Goal: Task Accomplishment & Management: Use online tool/utility

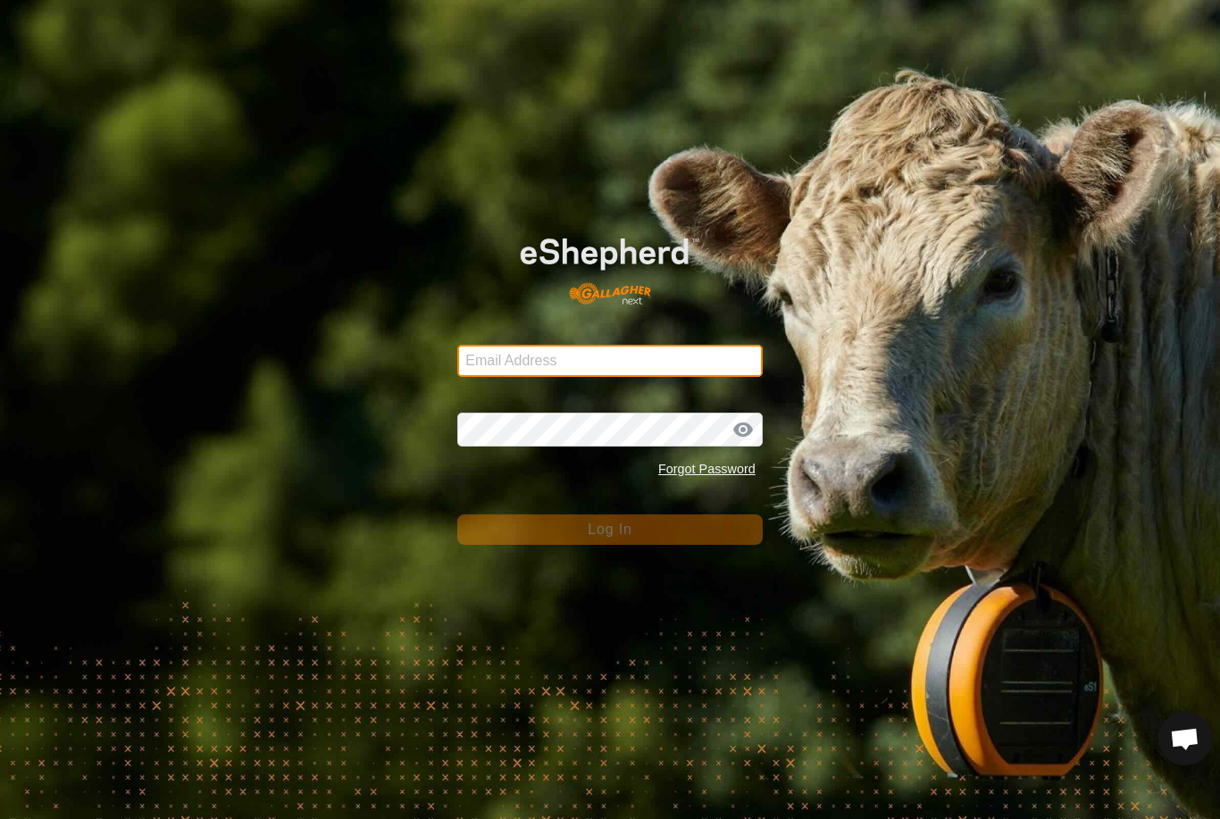
click at [588, 358] on input "Email Address" at bounding box center [609, 361] width 305 height 32
type input "chad.annis@icloud.com"
click at [610, 529] on button "Log In" at bounding box center [609, 529] width 305 height 30
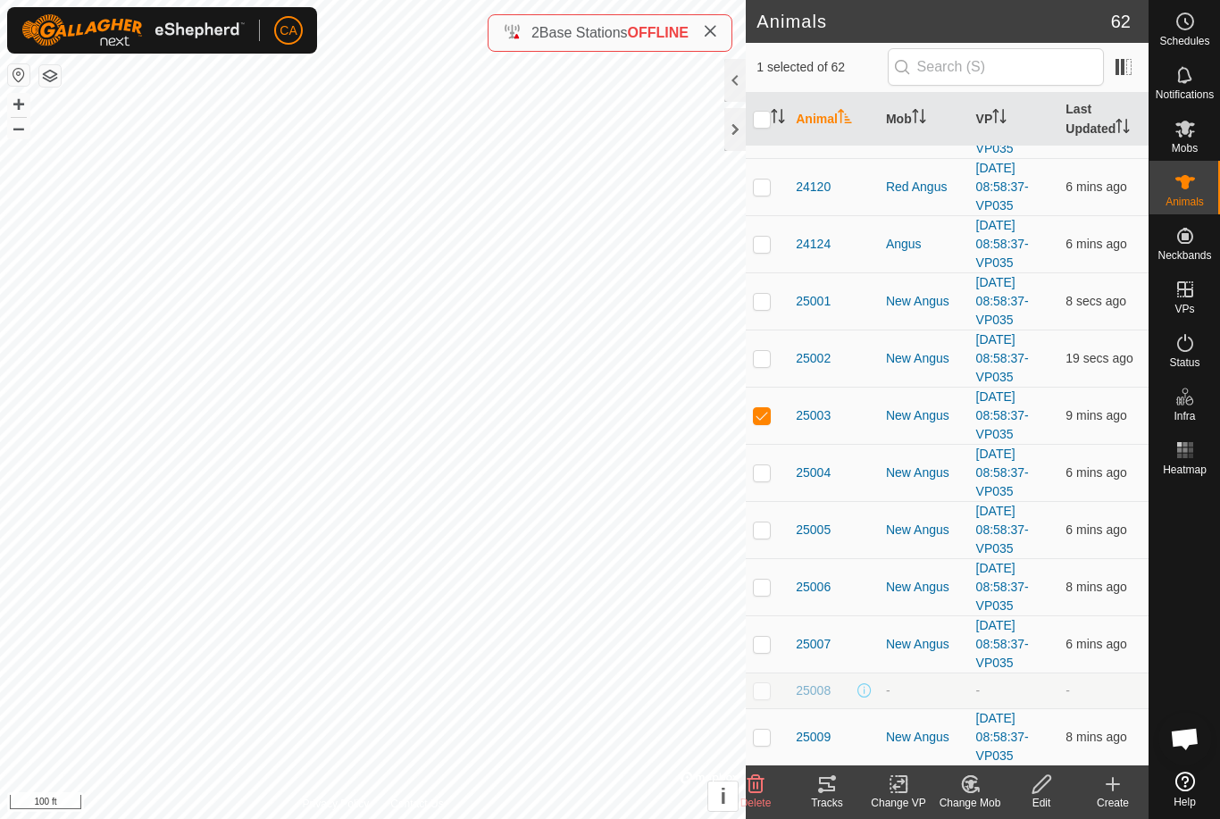
scroll to position [1817, 0]
checkbox input "false"
checkbox input "true"
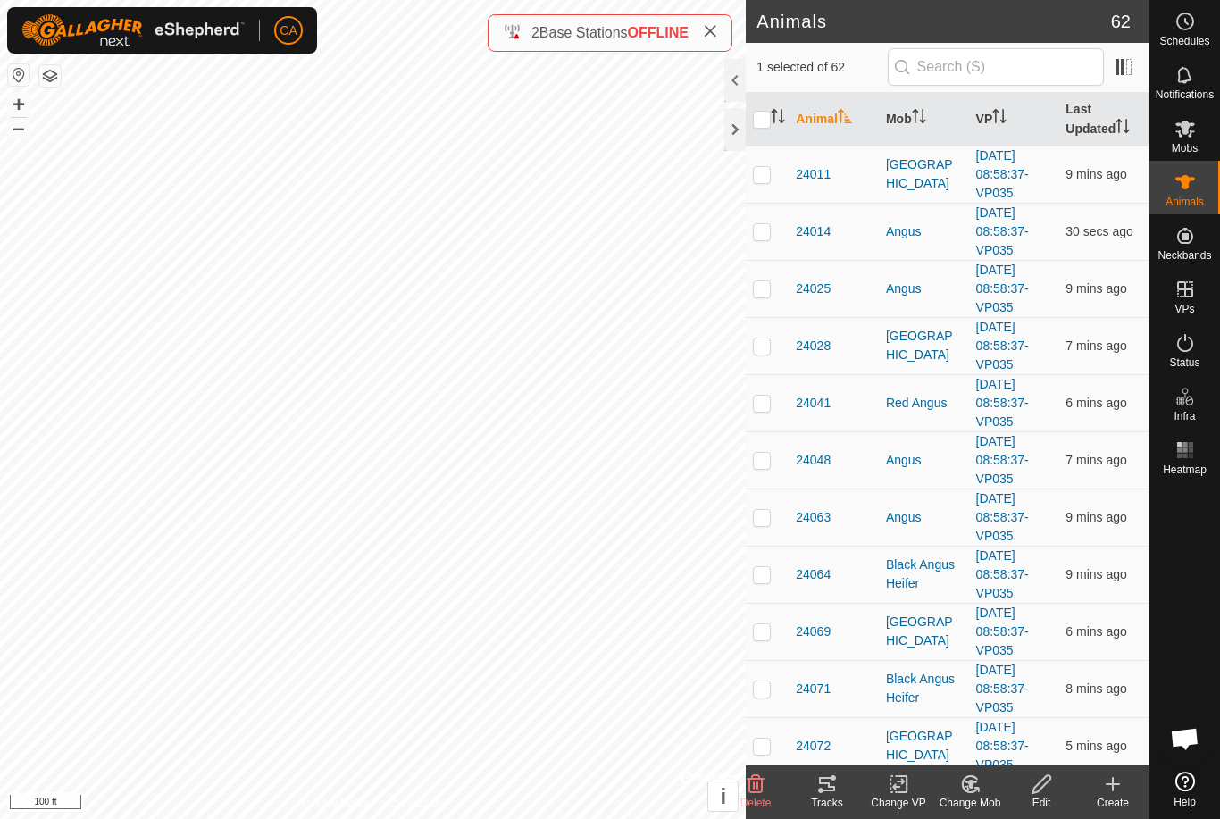
scroll to position [0, 0]
click at [763, 459] on p-checkbox at bounding box center [762, 460] width 18 height 14
checkbox input "true"
click at [760, 404] on p-checkbox at bounding box center [762, 403] width 18 height 14
checkbox input "true"
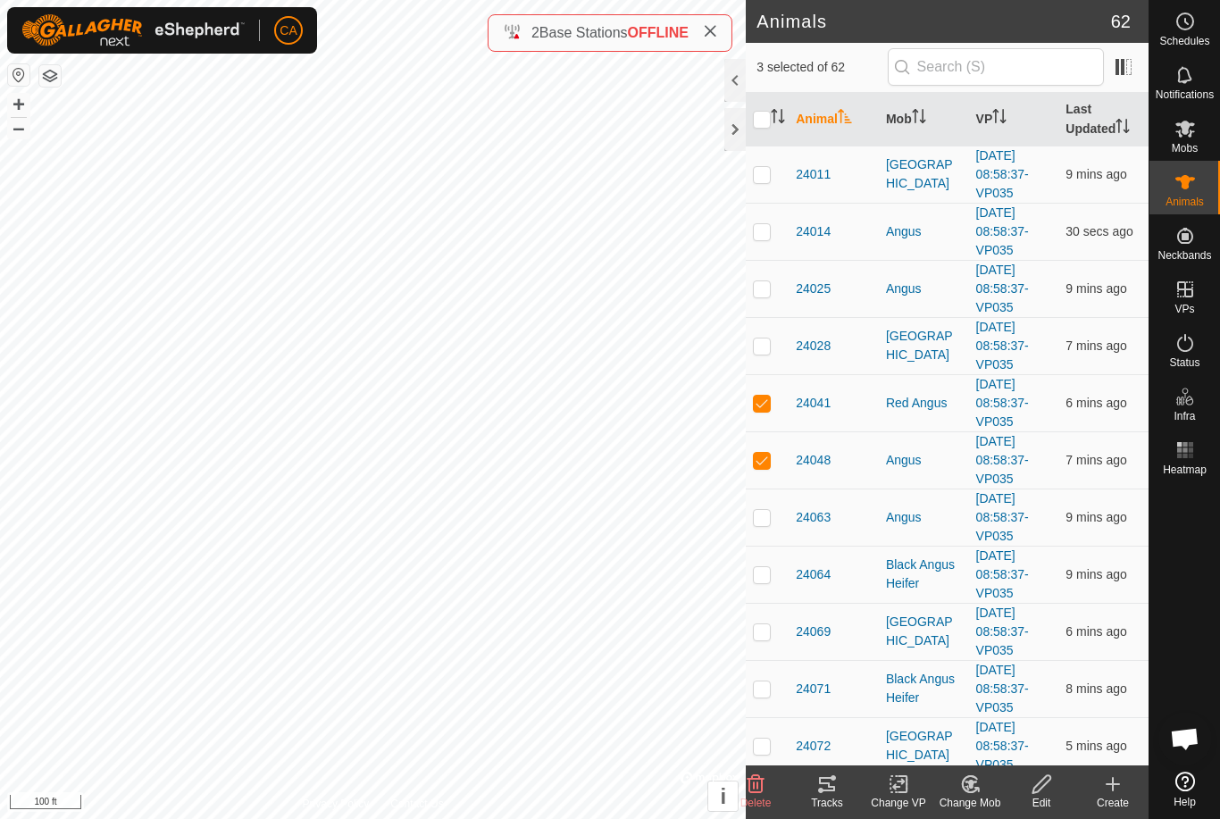
click at [767, 346] on p-checkbox at bounding box center [762, 345] width 18 height 14
checkbox input "true"
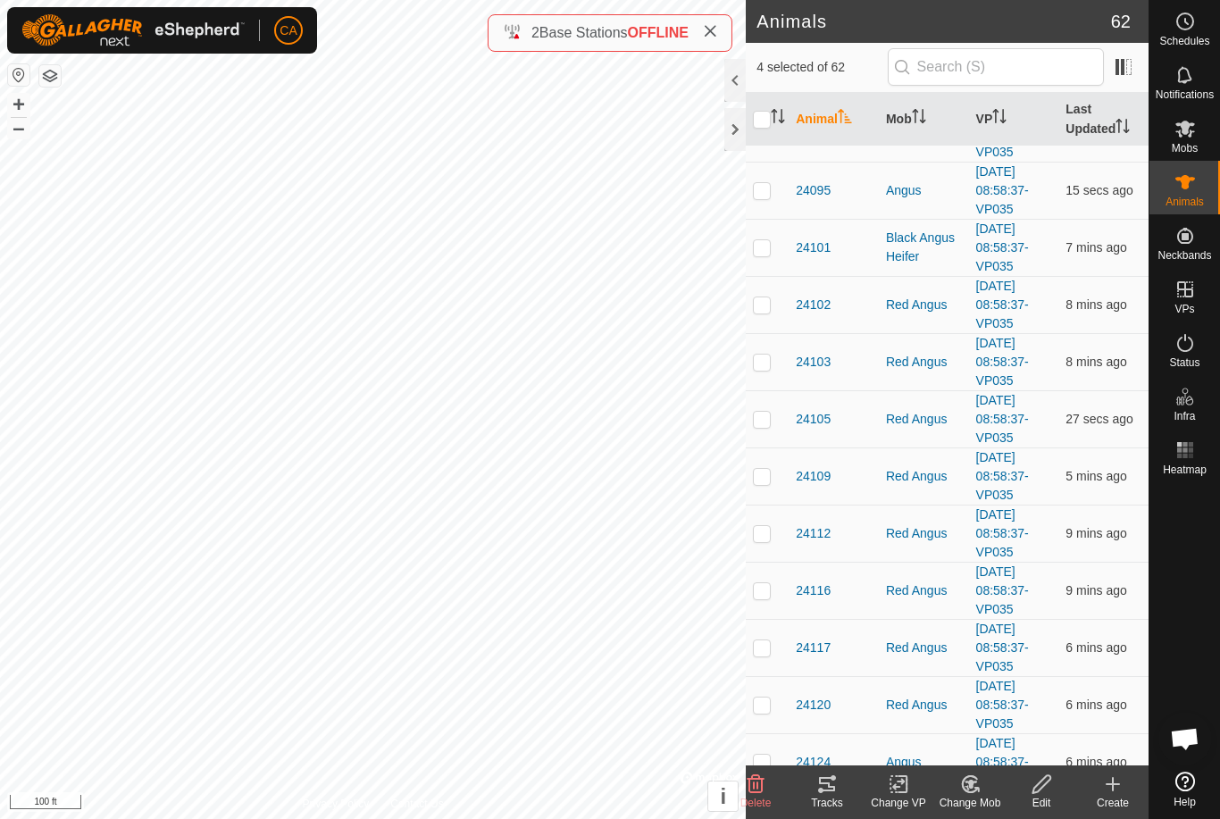
scroll to position [1349, 0]
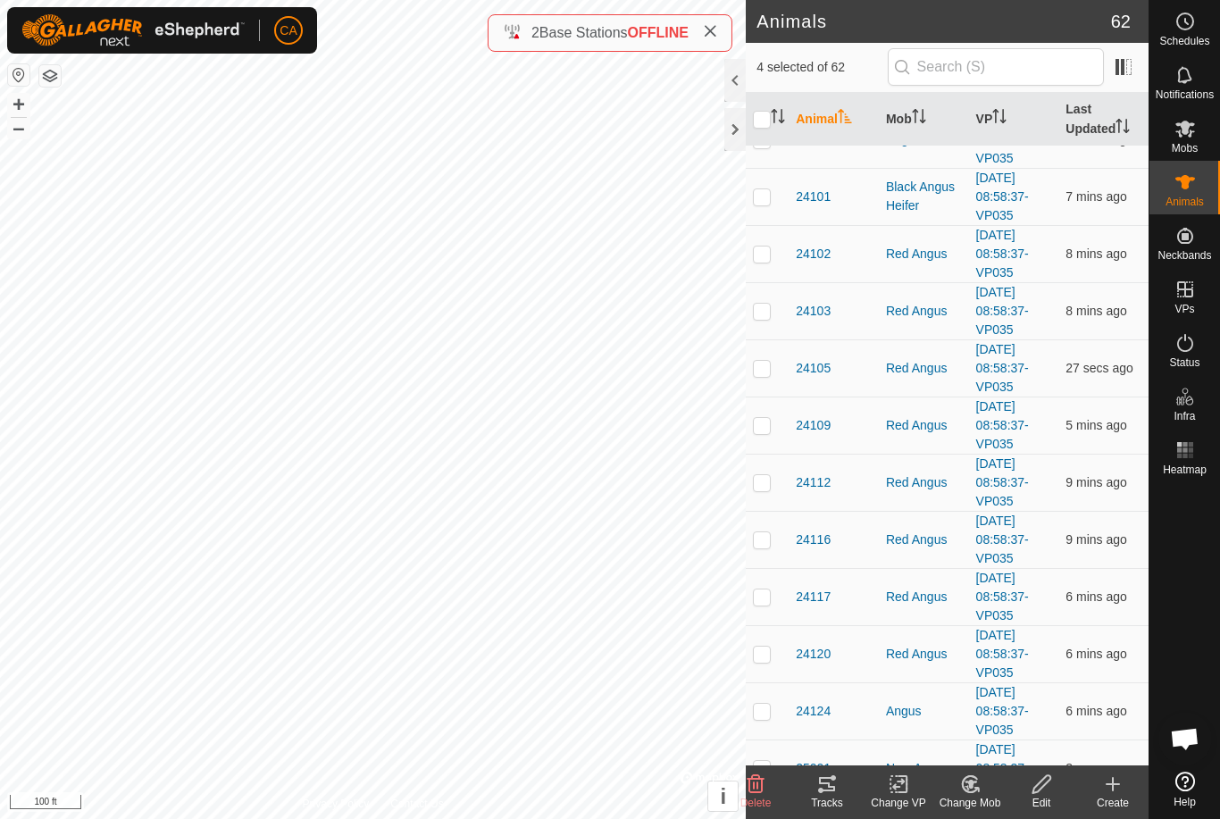
click at [765, 490] on td at bounding box center [767, 482] width 43 height 57
checkbox input "true"
click at [768, 409] on td at bounding box center [767, 424] width 43 height 57
checkbox input "true"
click at [769, 362] on p-checkbox at bounding box center [762, 368] width 18 height 14
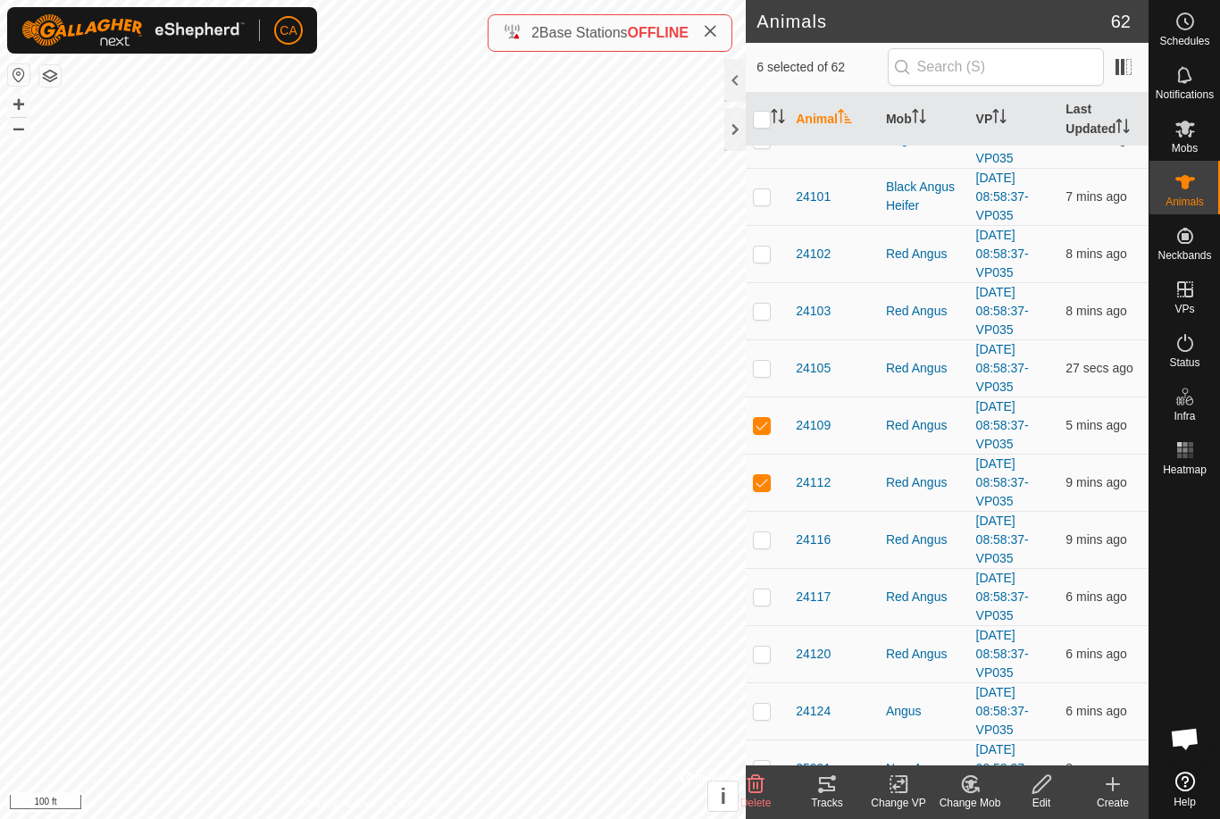
checkbox input "true"
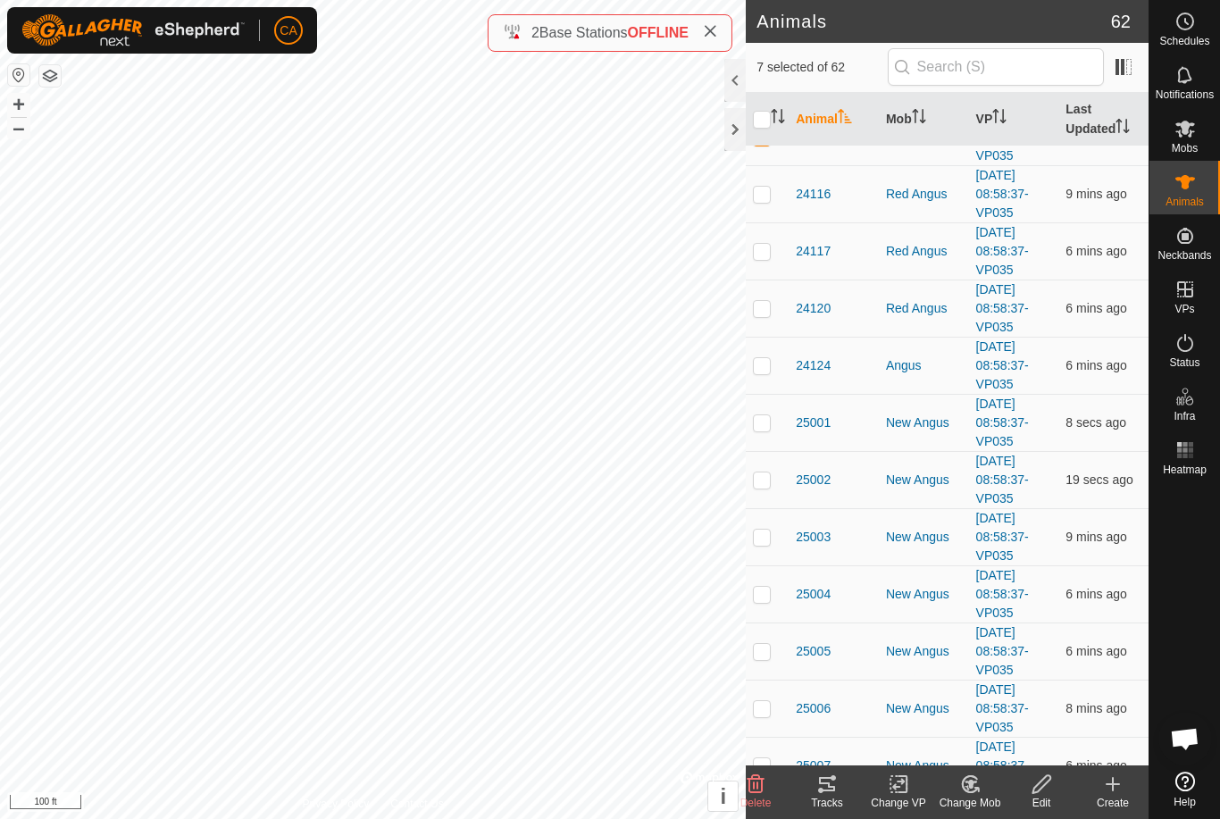
click at [770, 598] on p-checkbox at bounding box center [762, 594] width 18 height 14
checkbox input "true"
click at [759, 530] on p-checkbox at bounding box center [762, 536] width 18 height 14
checkbox input "true"
click at [766, 473] on p-checkbox at bounding box center [762, 479] width 18 height 14
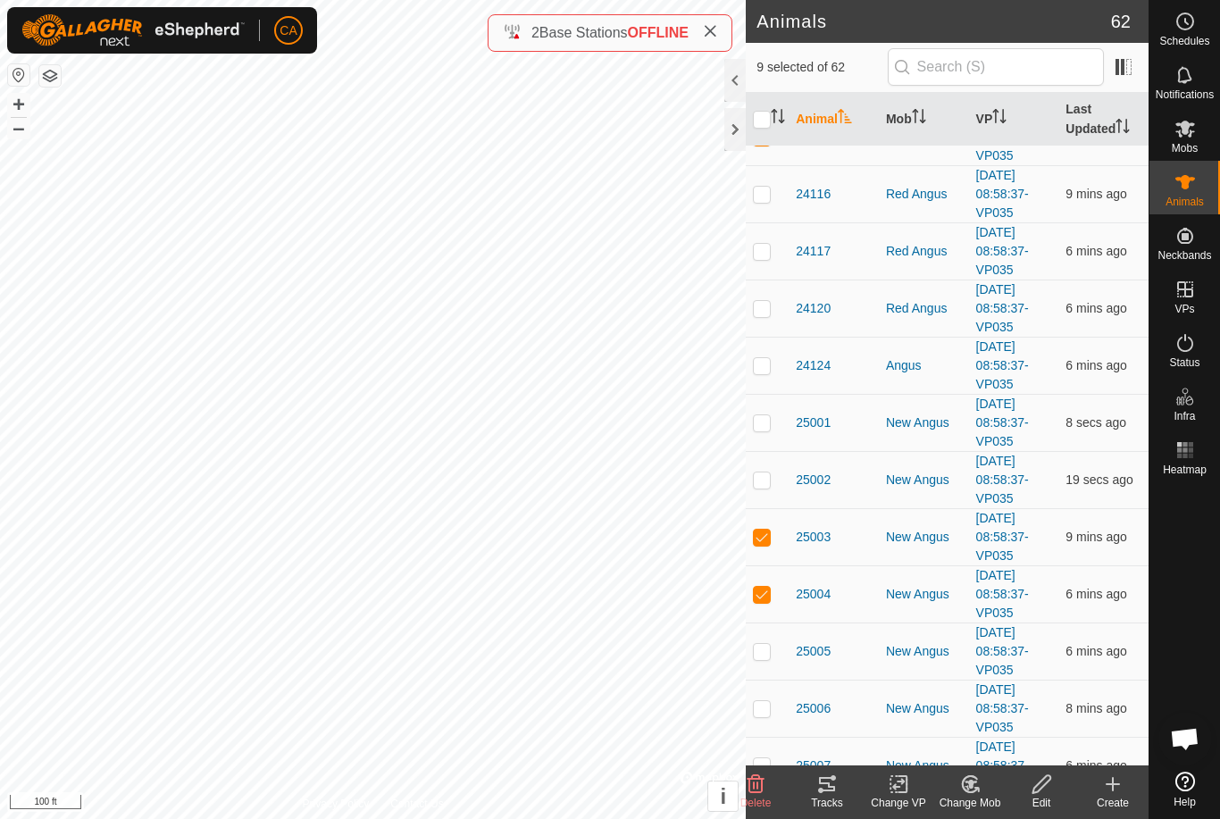
checkbox input "true"
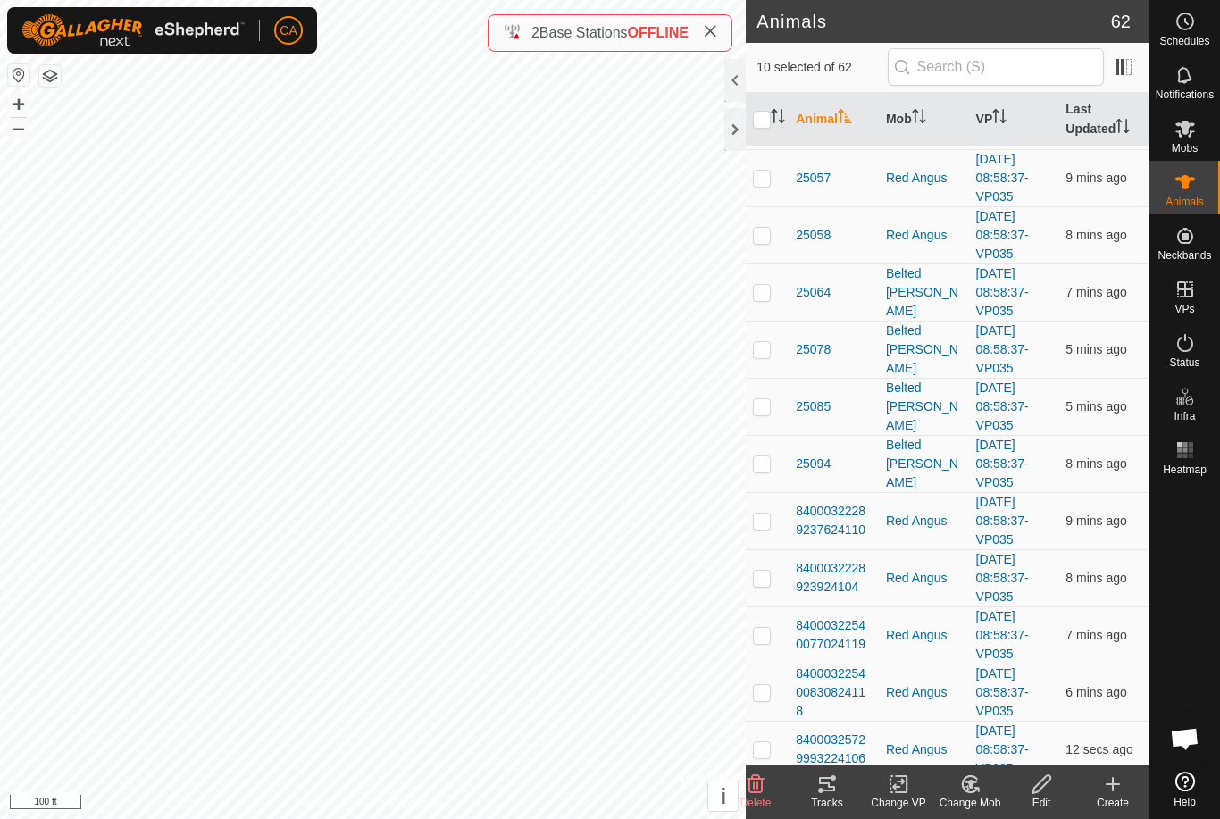
scroll to position [2664, 0]
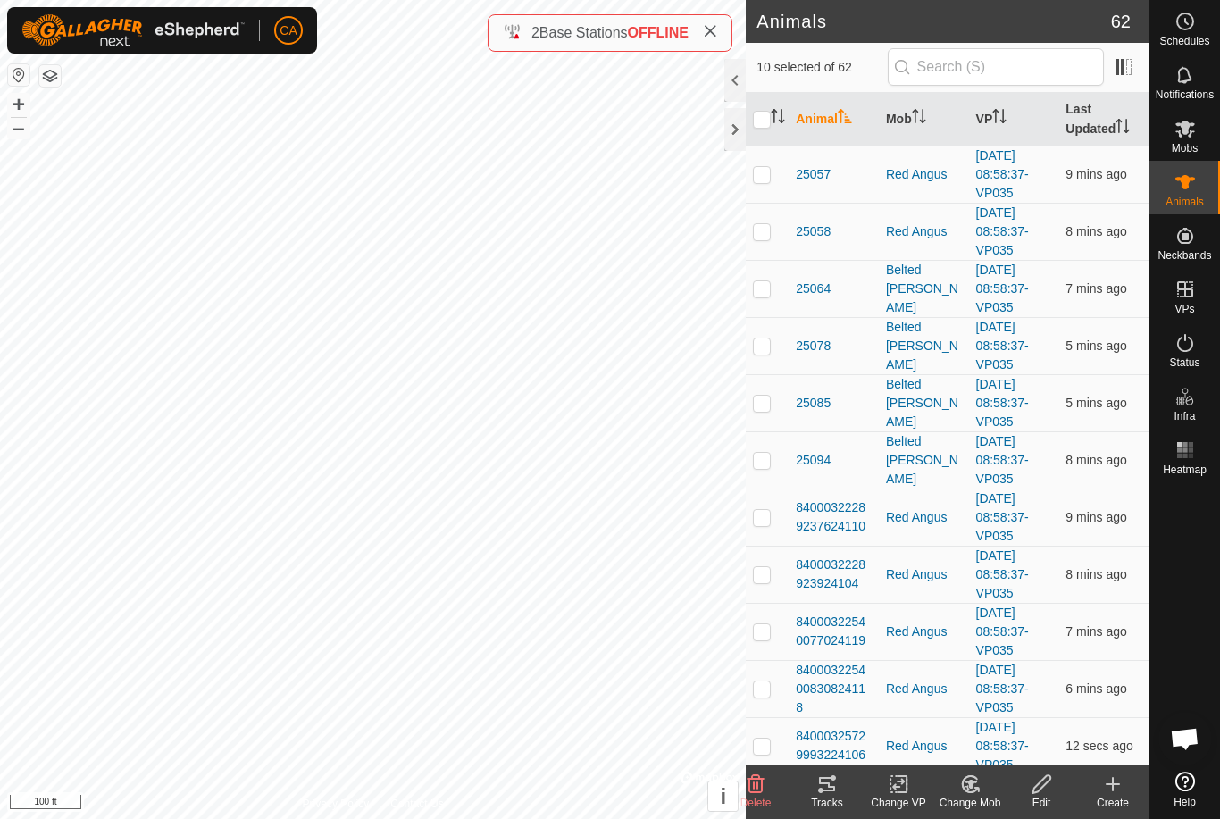
click at [767, 354] on td at bounding box center [767, 345] width 43 height 57
click at [764, 354] on td at bounding box center [767, 345] width 43 height 57
checkbox input "false"
click at [830, 795] on div "Tracks" at bounding box center [826, 803] width 71 height 16
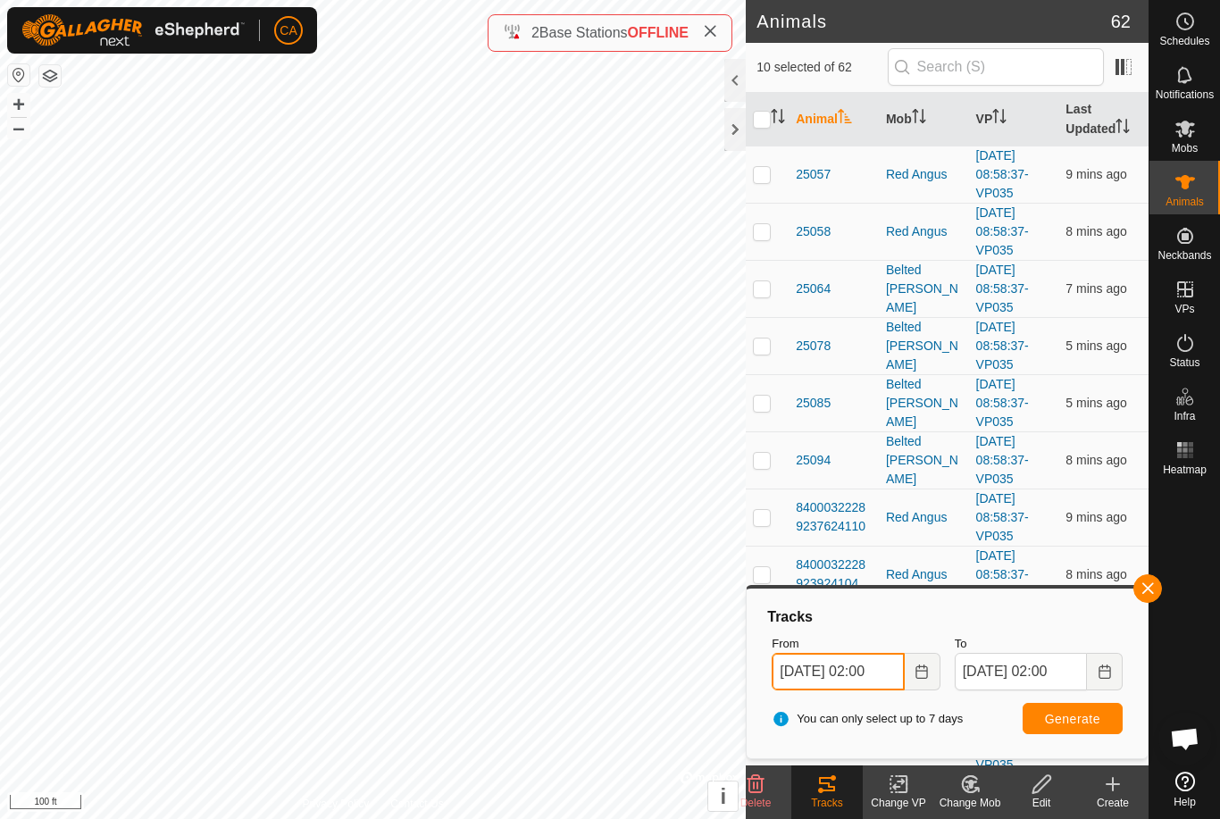
click at [861, 661] on input "06 Oct, 2025 02:00" at bounding box center [837, 672] width 132 height 38
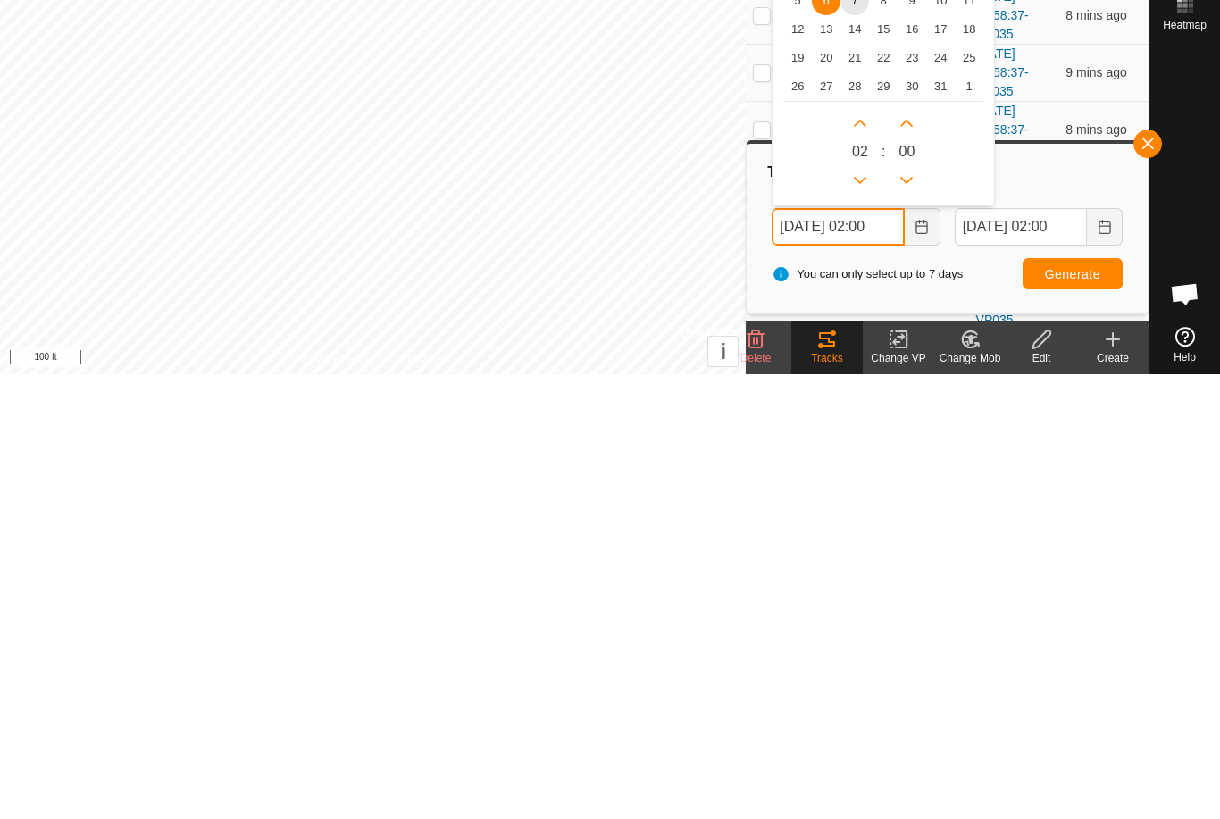
click at [859, 653] on input "06 Oct, 2025 02:00" at bounding box center [837, 672] width 132 height 38
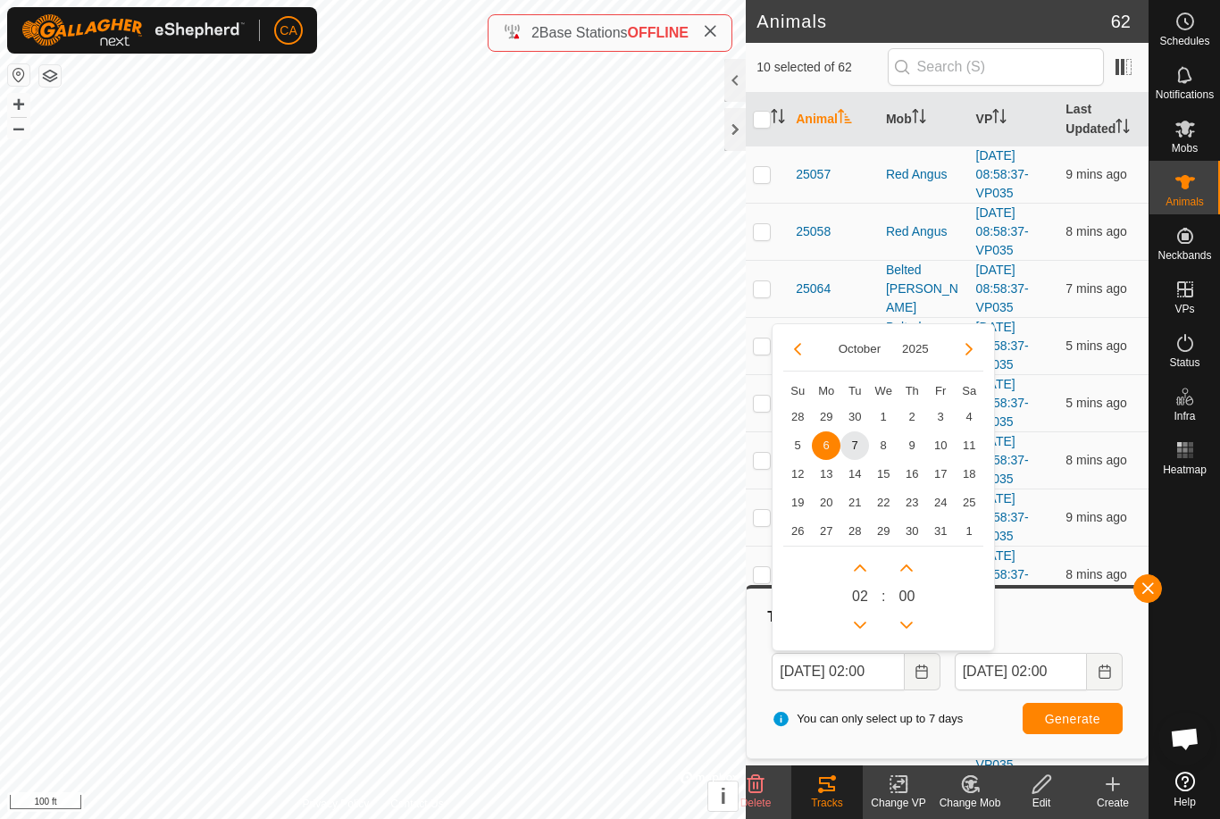
click at [820, 570] on div "0 2 : 0 0" at bounding box center [883, 593] width 200 height 94
click at [869, 571] on button "Next Hour" at bounding box center [860, 568] width 29 height 29
click at [868, 571] on button "Next Hour" at bounding box center [860, 568] width 29 height 29
click at [861, 570] on icon "Next Hour" at bounding box center [860, 568] width 14 height 14
click at [860, 569] on button "Next Hour" at bounding box center [860, 568] width 29 height 29
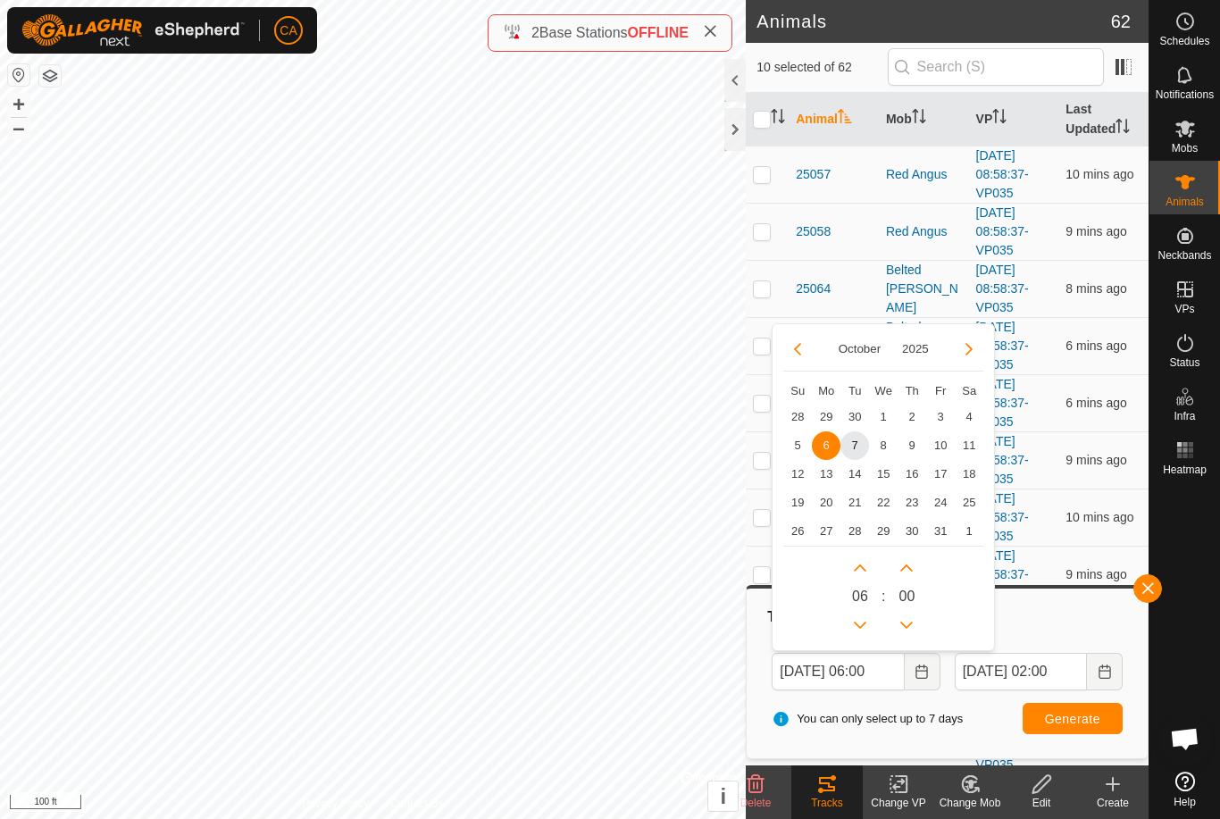
click at [863, 570] on icon "Next Hour" at bounding box center [860, 568] width 14 height 14
click at [863, 569] on button "Next Hour" at bounding box center [860, 568] width 29 height 29
click at [861, 571] on icon "Next Hour" at bounding box center [860, 568] width 14 height 14
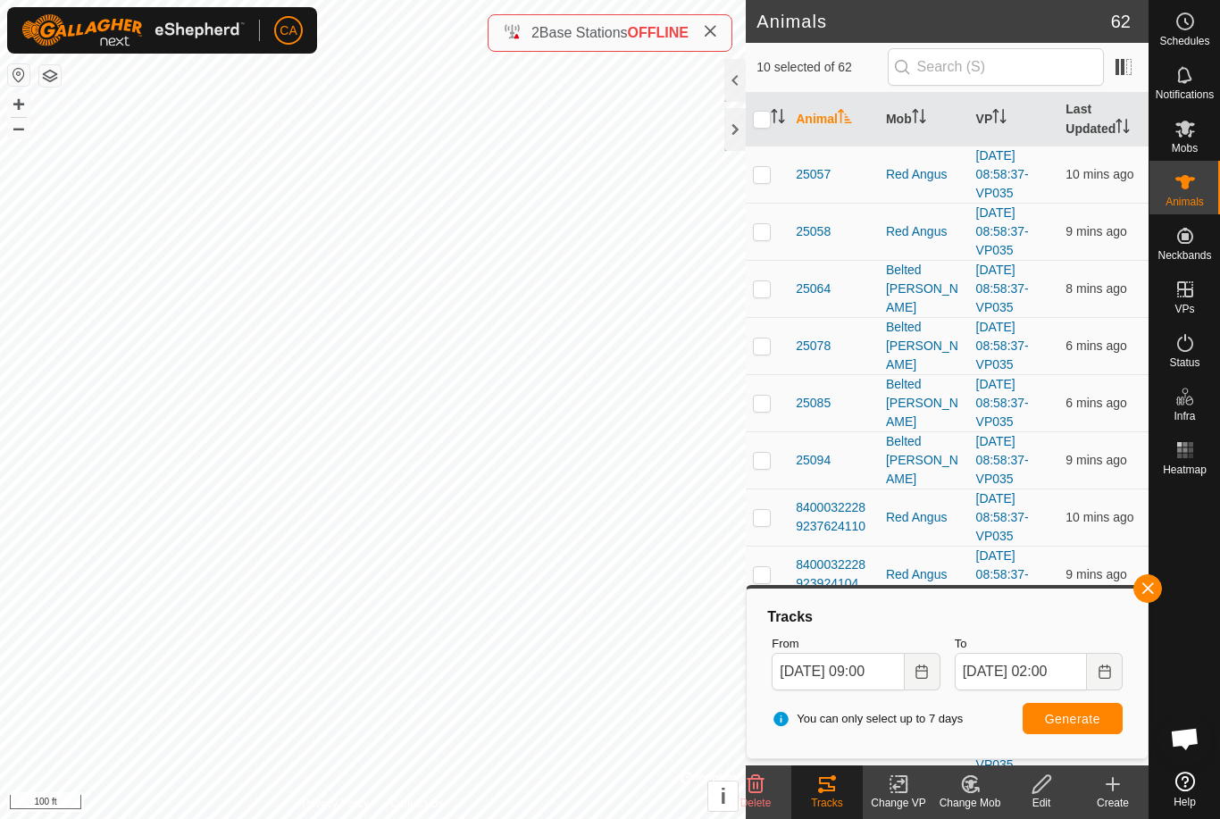
click at [1078, 720] on span "Generate" at bounding box center [1072, 719] width 55 height 14
click at [871, 669] on input "06 Oct, 2025 09:00" at bounding box center [837, 672] width 132 height 38
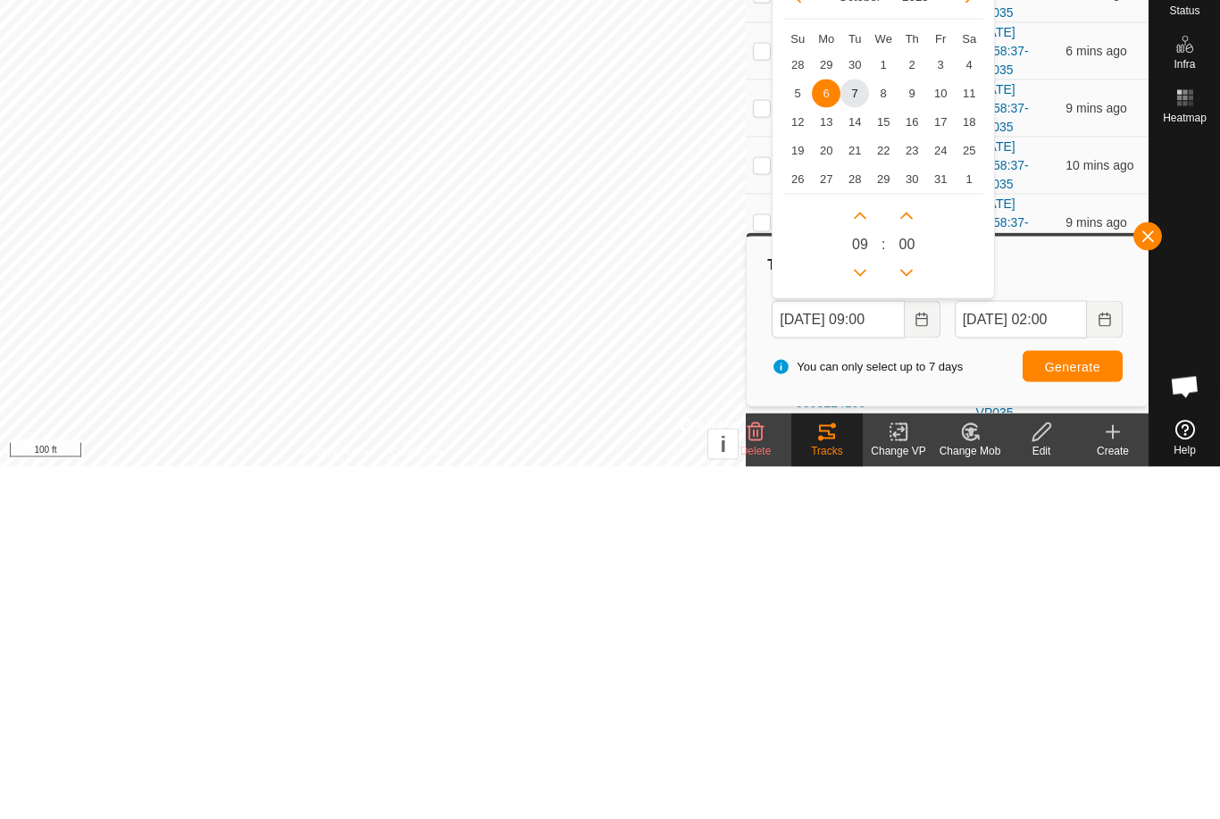
click at [940, 403] on span "3" at bounding box center [940, 417] width 29 height 29
type input "03 Oct, 2025 09:00"
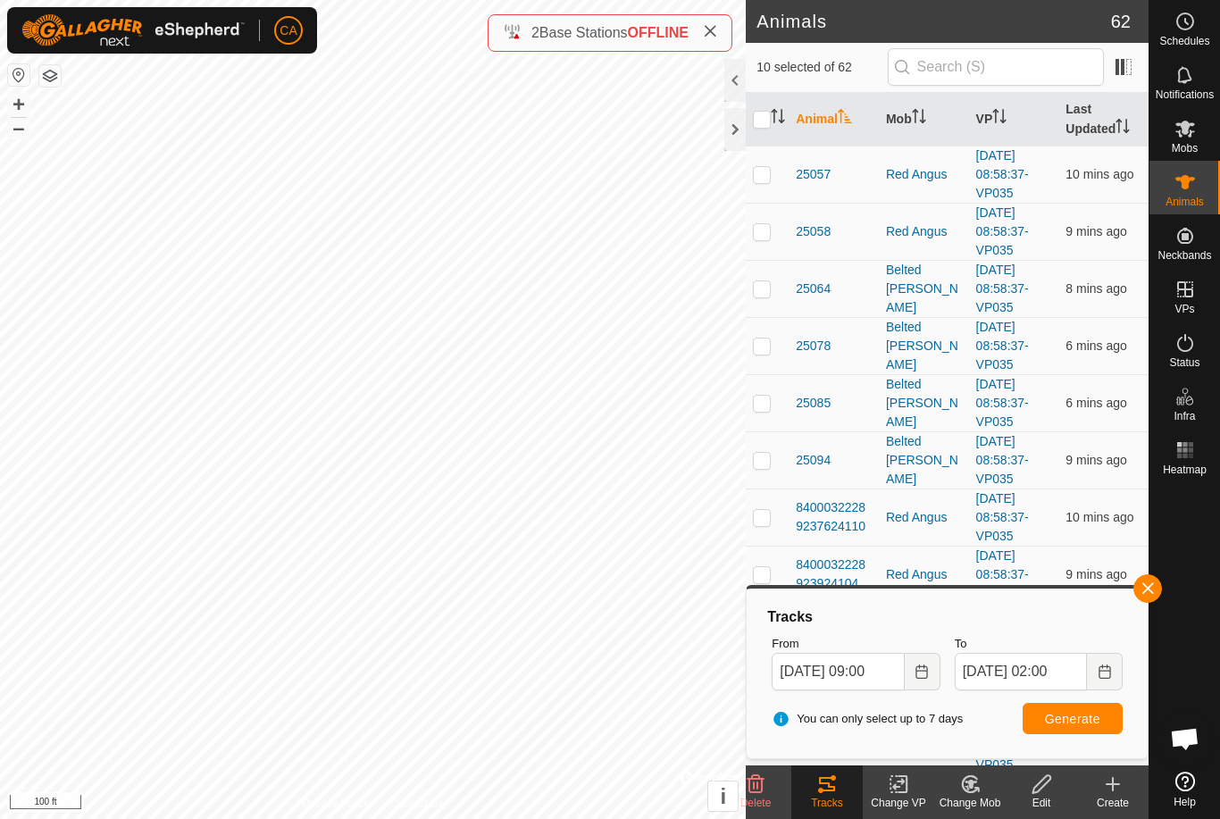
click at [1092, 717] on span "Generate" at bounding box center [1072, 719] width 55 height 14
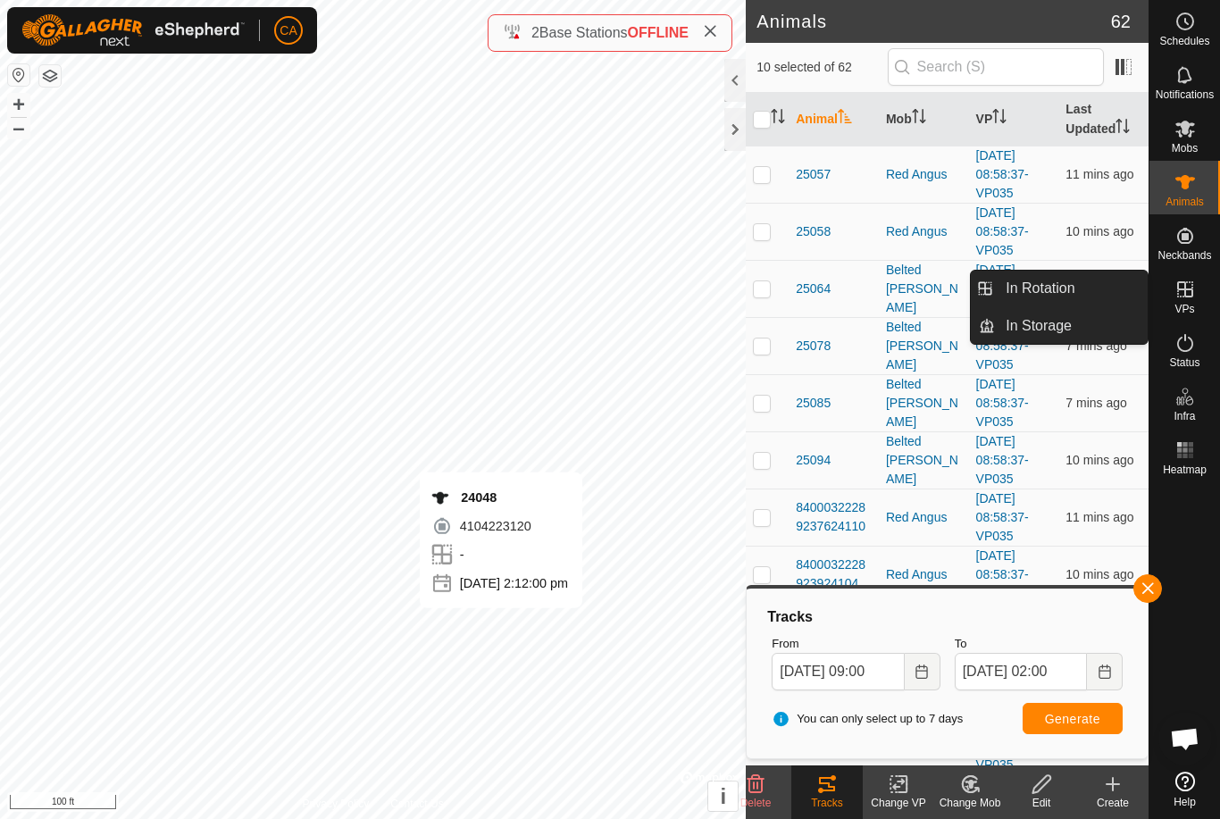
click at [1098, 276] on link "In Rotation" at bounding box center [1071, 289] width 153 height 36
